Goal: Task Accomplishment & Management: Manage account settings

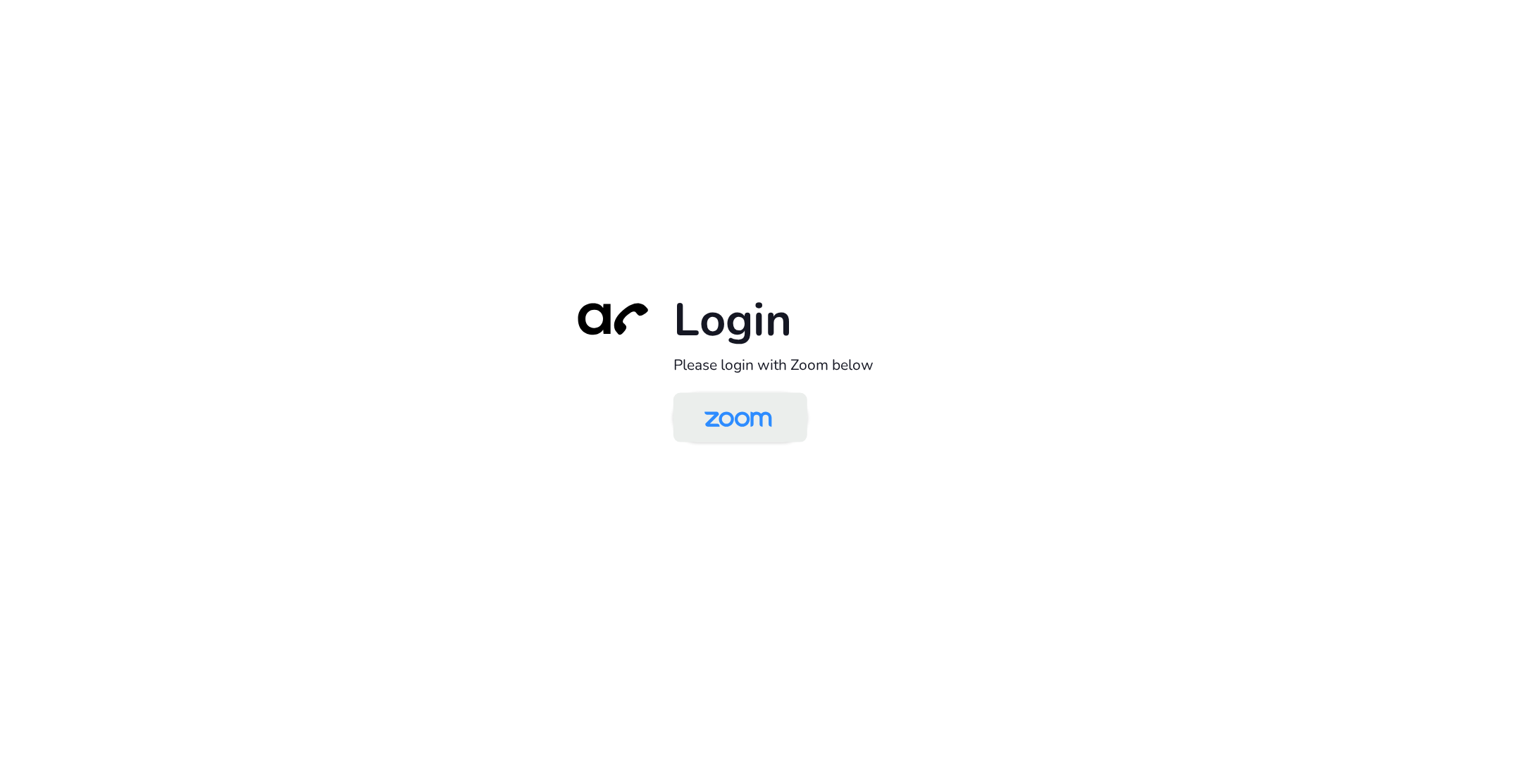
click at [742, 425] on img at bounding box center [738, 419] width 97 height 46
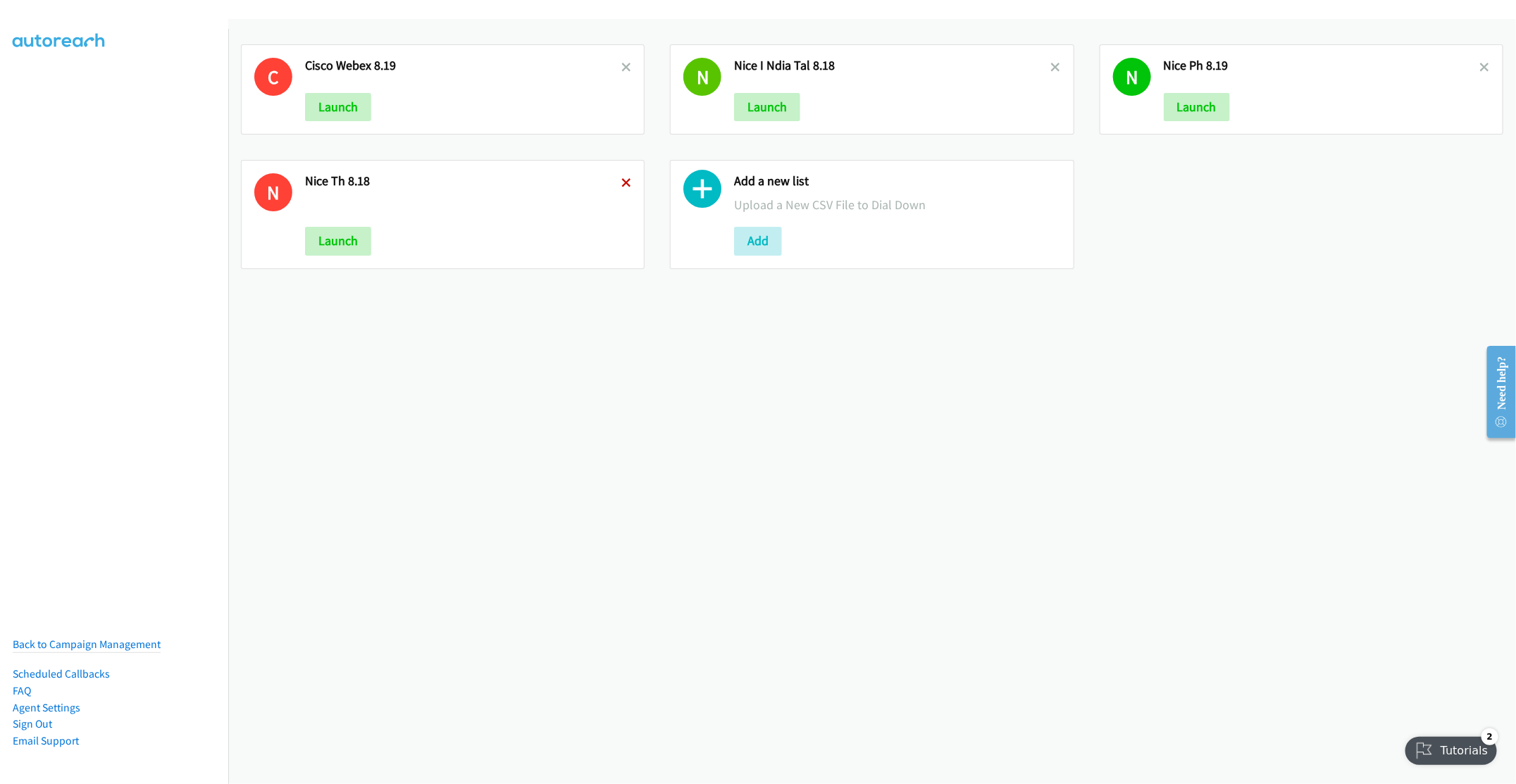
click at [621, 180] on icon at bounding box center [625, 184] width 10 height 10
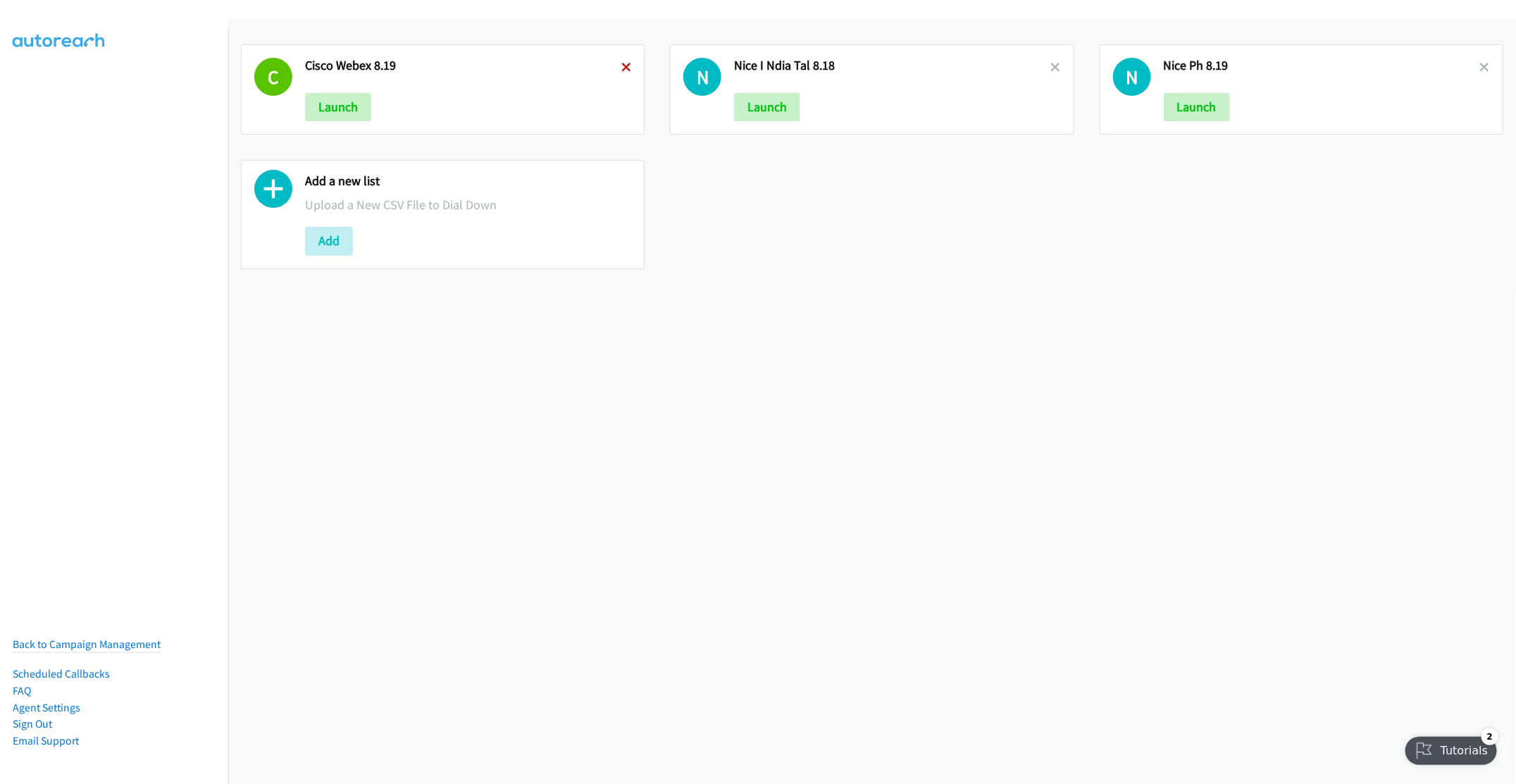
click at [621, 64] on icon at bounding box center [625, 68] width 10 height 10
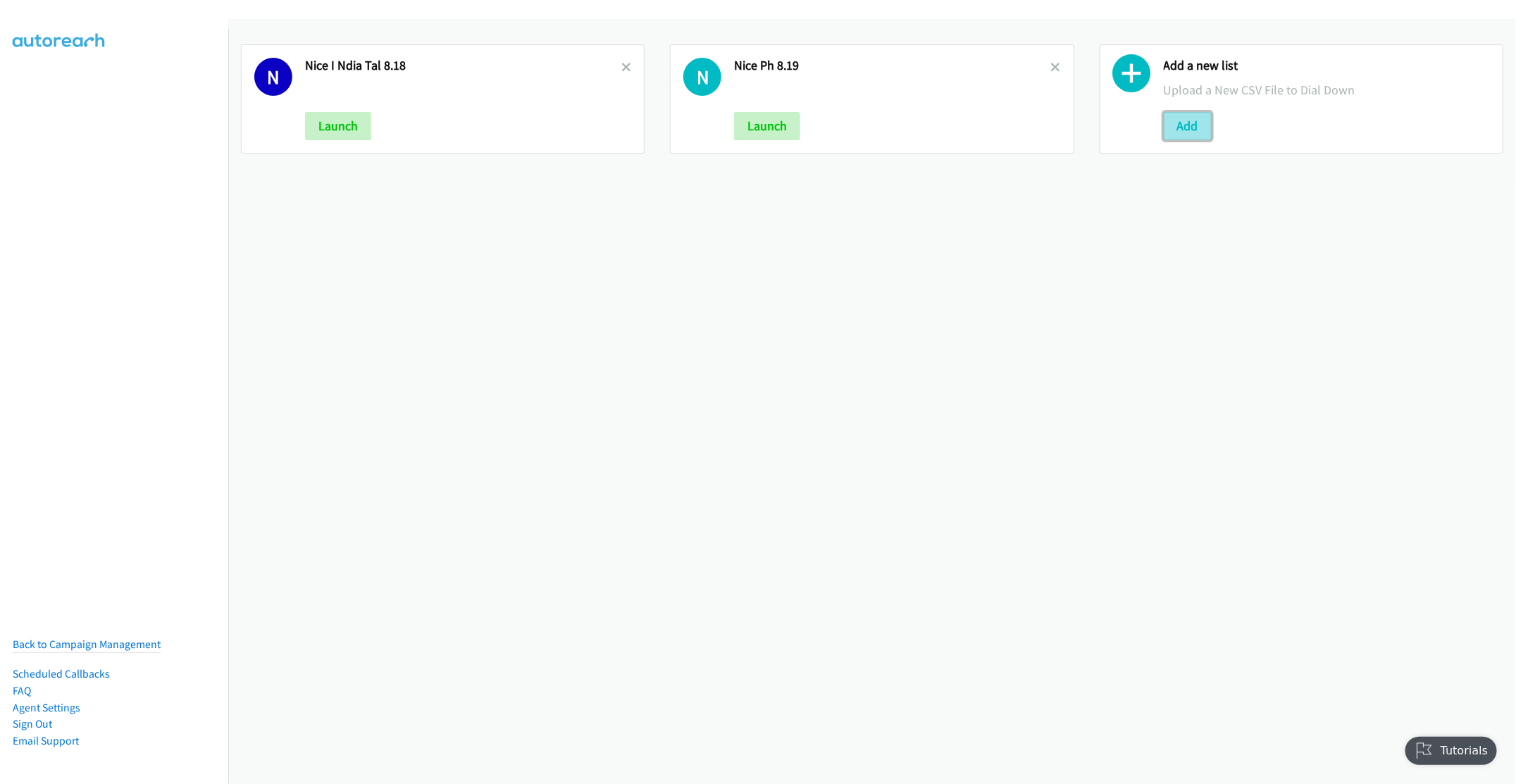
click at [1177, 128] on button "Add" at bounding box center [1187, 126] width 48 height 28
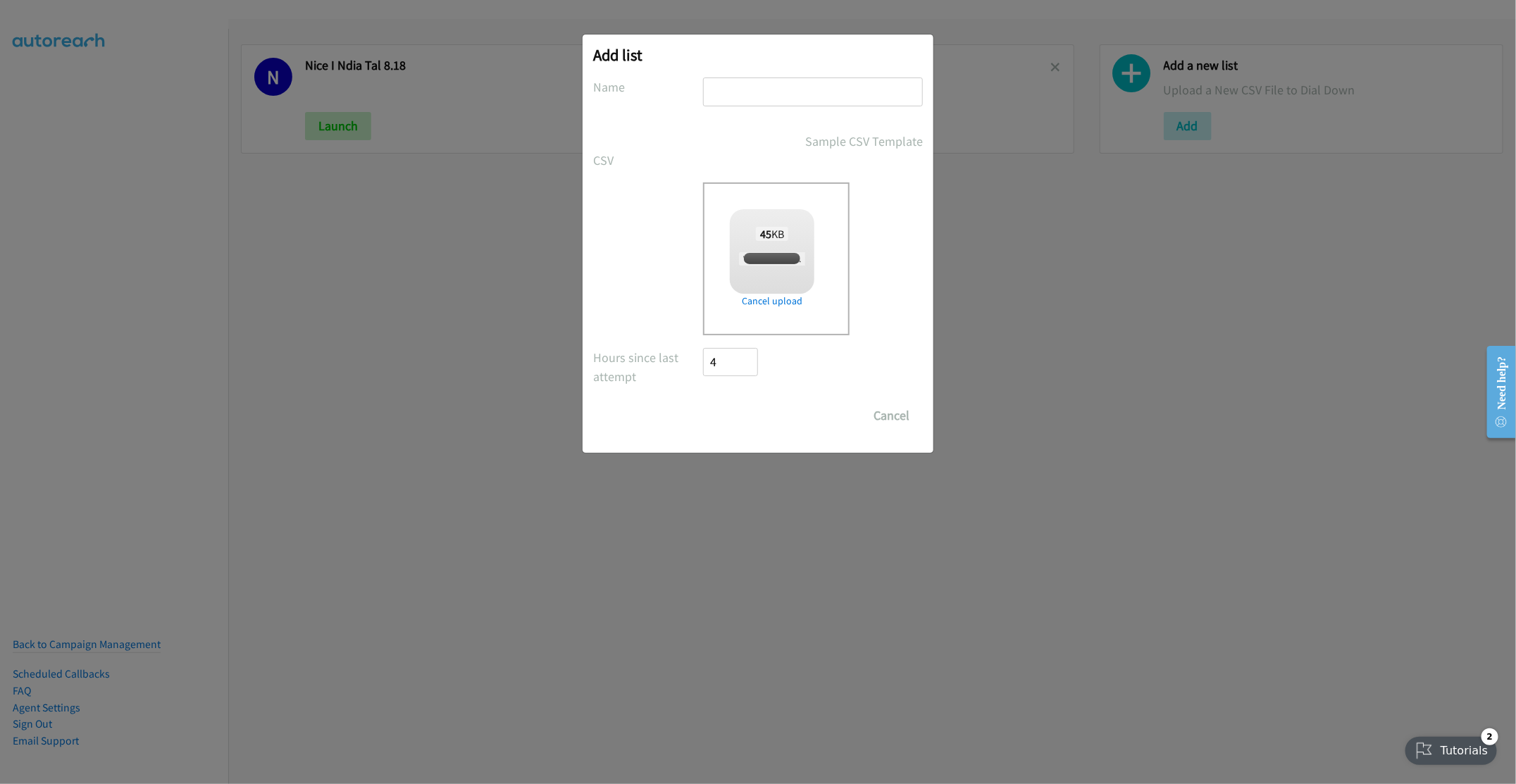
click at [763, 87] on input "text" at bounding box center [812, 91] width 219 height 28
checkbox input "true"
type input "Webex Asian 8.20"
click at [752, 420] on input "Save List" at bounding box center [739, 415] width 74 height 28
